Goal: Task Accomplishment & Management: Use online tool/utility

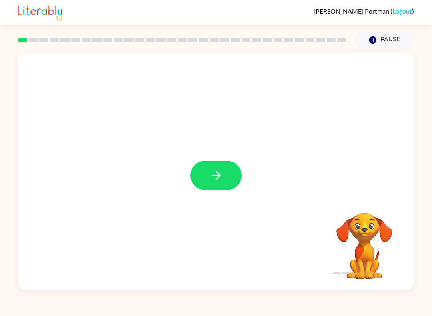
click at [222, 173] on icon "button" at bounding box center [216, 175] width 14 height 14
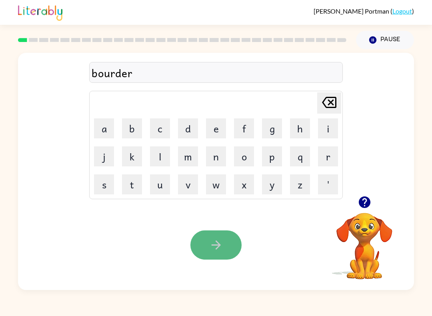
click at [216, 249] on icon "button" at bounding box center [215, 244] width 9 height 9
click at [204, 244] on button "button" at bounding box center [215, 244] width 51 height 29
click at [203, 247] on button "button" at bounding box center [215, 244] width 51 height 29
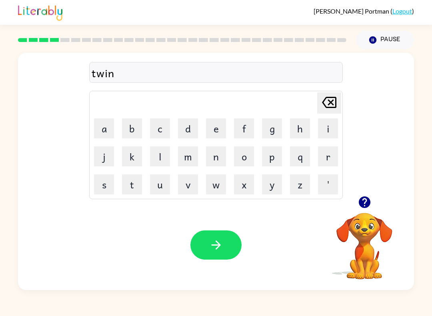
click at [203, 247] on button "button" at bounding box center [215, 244] width 51 height 29
click at [203, 250] on button "button" at bounding box center [215, 244] width 51 height 29
click at [202, 249] on button "button" at bounding box center [215, 244] width 51 height 29
click at [203, 250] on button "button" at bounding box center [215, 244] width 51 height 29
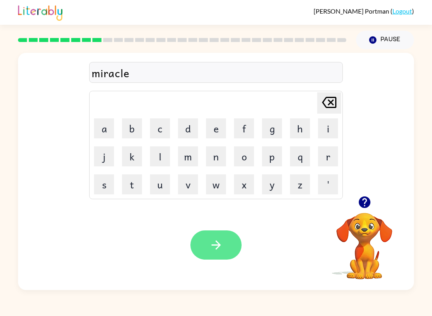
click at [200, 245] on html "[PERSON_NAME] ( Logout ) Pause Pause miracle Delete Delete last character input…" at bounding box center [216, 158] width 432 height 316
click at [203, 250] on button "button" at bounding box center [215, 244] width 51 height 29
click at [200, 245] on html "[PERSON_NAME] ( Logout ) Pause Pause nimble Delete Delete last character input …" at bounding box center [216, 158] width 432 height 316
click at [200, 245] on button "button" at bounding box center [215, 244] width 51 height 29
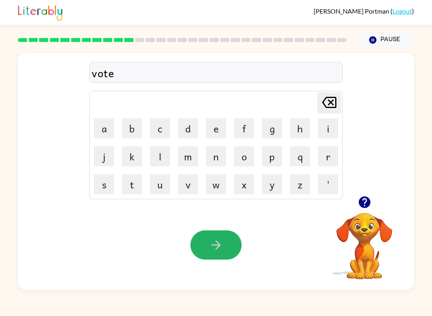
click at [200, 245] on button "button" at bounding box center [215, 244] width 51 height 29
click at [200, 246] on button "button" at bounding box center [215, 244] width 51 height 29
click at [201, 246] on button "button" at bounding box center [215, 244] width 51 height 29
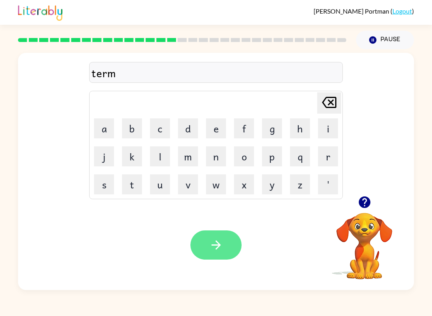
click at [200, 246] on button "button" at bounding box center [215, 244] width 51 height 29
click at [201, 246] on button "button" at bounding box center [215, 244] width 51 height 29
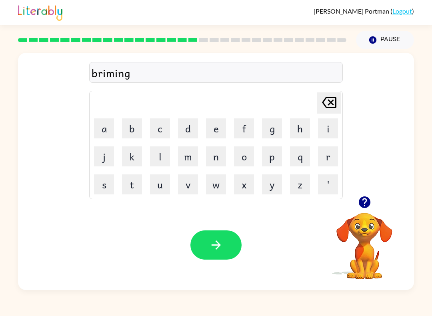
click at [201, 246] on button "button" at bounding box center [215, 244] width 51 height 29
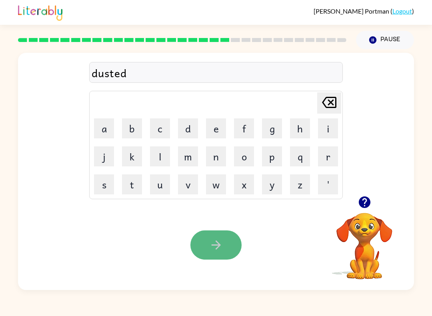
click at [200, 246] on button "button" at bounding box center [215, 244] width 51 height 29
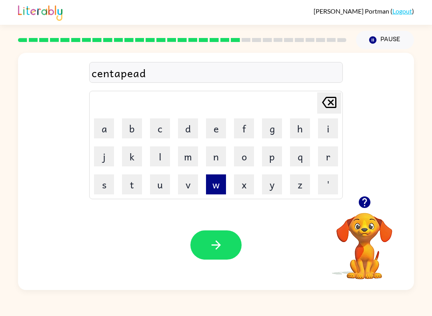
click at [221, 194] on button "w" at bounding box center [216, 184] width 20 height 20
drag, startPoint x: 192, startPoint y: 157, endPoint x: 200, endPoint y: 156, distance: 8.0
click at [188, 156] on button "m" at bounding box center [188, 156] width 20 height 20
click at [215, 156] on button "n" at bounding box center [216, 156] width 20 height 20
click at [216, 156] on button "n" at bounding box center [216, 156] width 20 height 20
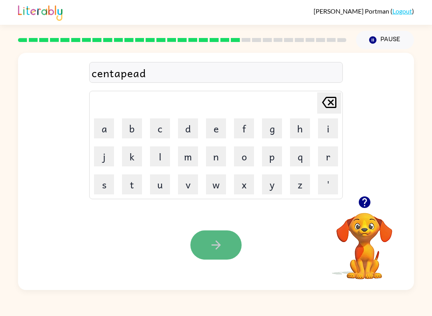
click at [219, 248] on icon "button" at bounding box center [216, 245] width 14 height 14
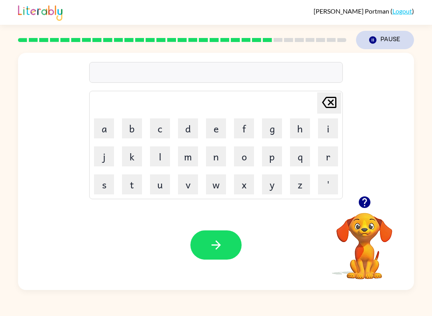
click at [377, 39] on icon "Pause" at bounding box center [372, 40] width 9 height 9
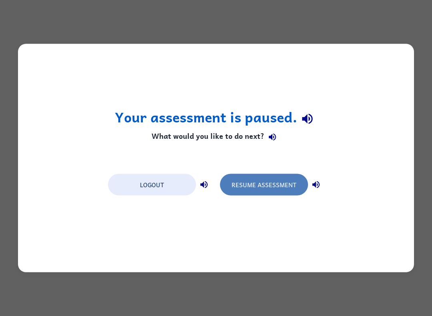
click at [282, 185] on button "Resume Assessment" at bounding box center [264, 185] width 88 height 22
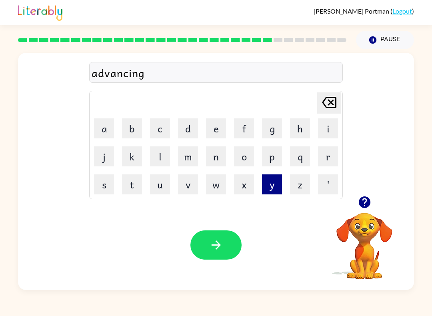
click at [282, 184] on button "y" at bounding box center [272, 184] width 20 height 20
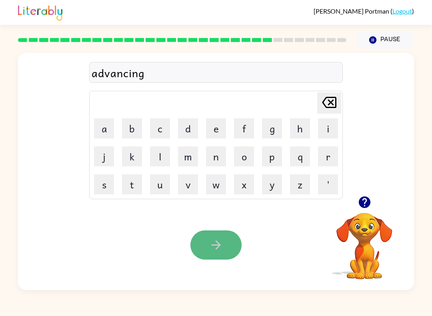
click at [222, 241] on icon "button" at bounding box center [216, 245] width 14 height 14
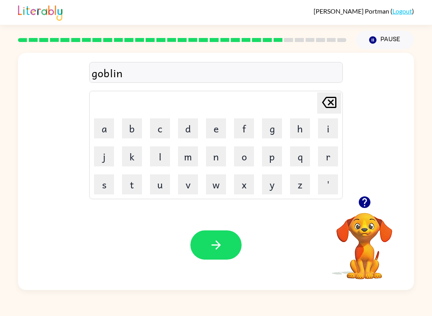
click at [367, 204] on icon "button" at bounding box center [364, 202] width 12 height 12
click at [366, 236] on video "Your browser must support playing .mp4 files to use Literably. Please try using…" at bounding box center [364, 240] width 80 height 80
drag, startPoint x: 230, startPoint y: 254, endPoint x: 306, endPoint y: 248, distance: 76.2
click at [306, 248] on div "Your browser must support playing .mp4 files to use Literably. Please try using…" at bounding box center [216, 245] width 396 height 90
click at [222, 247] on icon "button" at bounding box center [216, 245] width 14 height 14
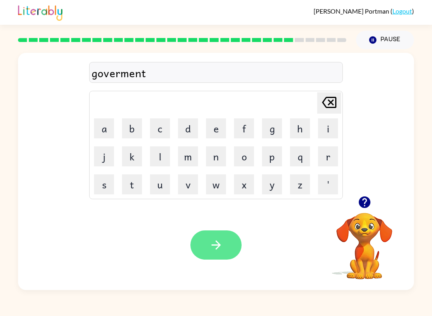
click at [222, 247] on icon "button" at bounding box center [216, 245] width 14 height 14
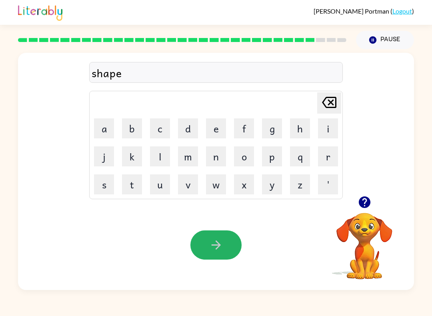
drag, startPoint x: 222, startPoint y: 247, endPoint x: 0, endPoint y: 0, distance: 332.8
click at [222, 247] on icon "button" at bounding box center [216, 245] width 14 height 14
click at [223, 250] on button "button" at bounding box center [215, 244] width 51 height 29
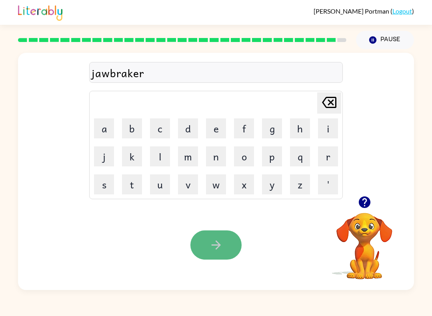
click at [223, 250] on button "button" at bounding box center [215, 244] width 51 height 29
